Goal: Find specific page/section: Find specific page/section

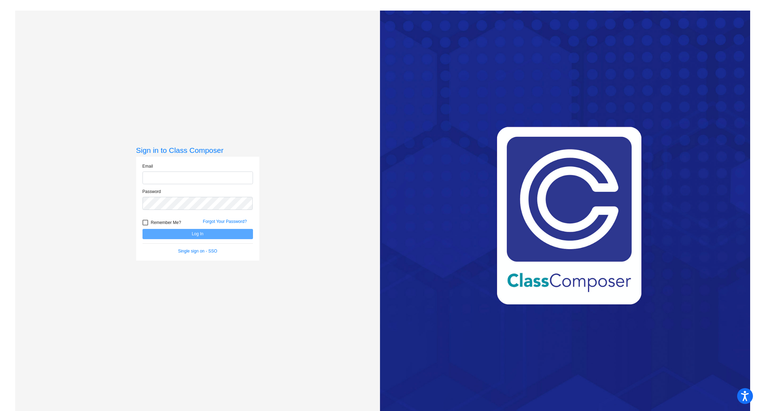
type input "[EMAIL_ADDRESS][PERSON_NAME][DOMAIN_NAME]"
click at [223, 233] on button "Log In" at bounding box center [198, 234] width 110 height 10
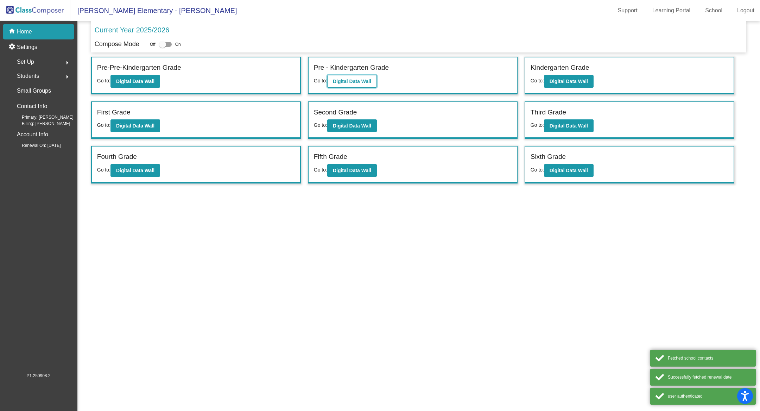
click at [367, 80] on b "Digital Data Wall" at bounding box center [352, 81] width 38 height 6
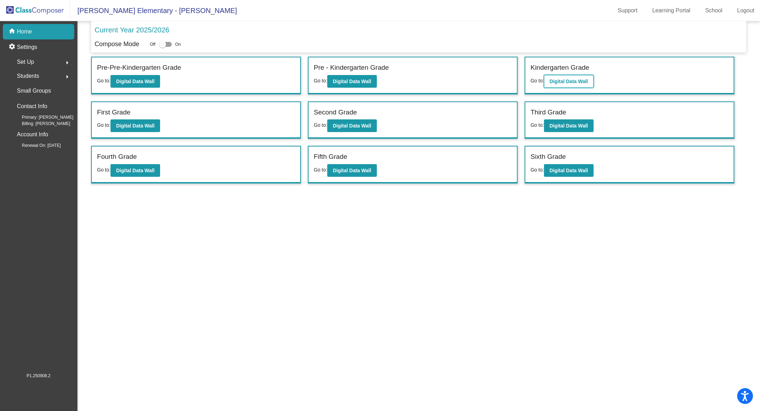
click at [564, 76] on button "Digital Data Wall" at bounding box center [569, 81] width 50 height 13
